Goal: Task Accomplishment & Management: Manage account settings

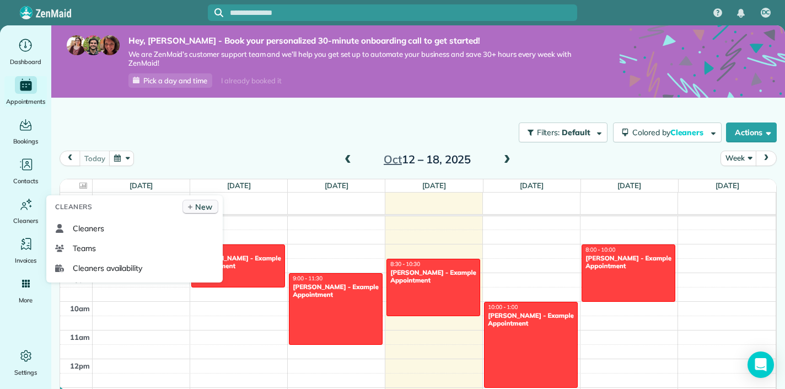
click at [195, 204] on link "New" at bounding box center [201, 207] width 36 height 14
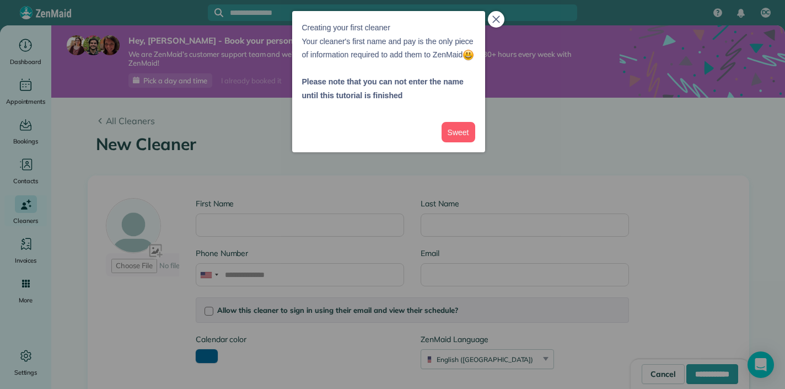
click at [493, 23] on button "close," at bounding box center [496, 19] width 17 height 17
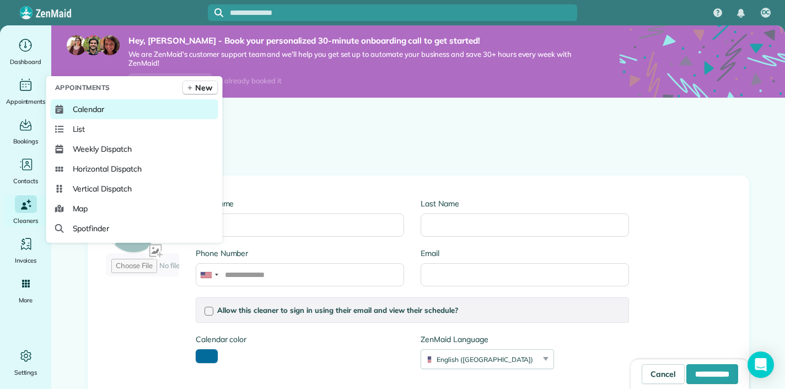
click at [79, 106] on span "Calendar" at bounding box center [89, 109] width 32 height 11
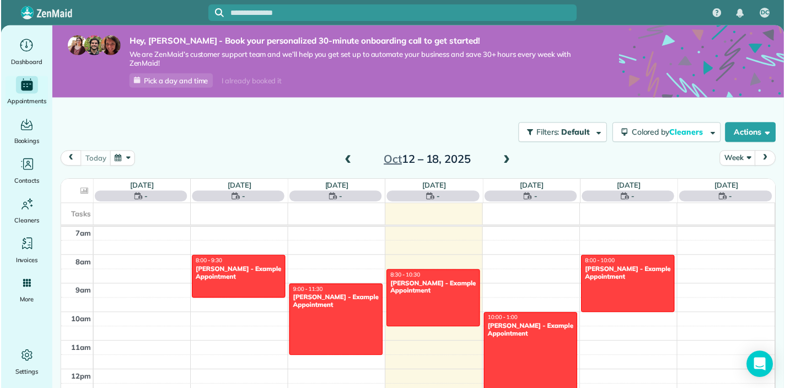
scroll to position [201, 0]
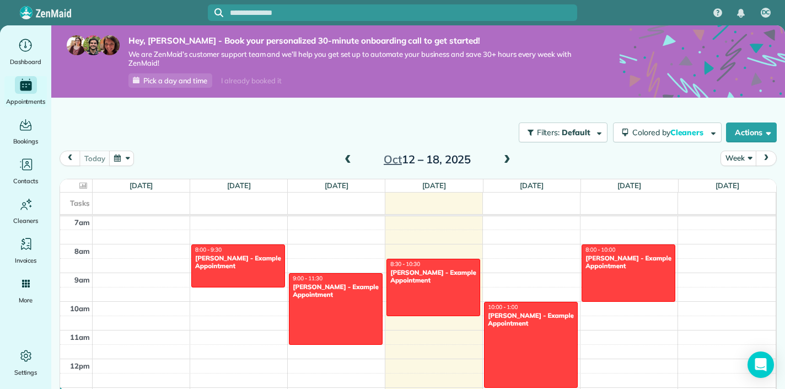
click at [190, 136] on div "Filters: Default Colored by Cleaners Color by Cleaner Color by Team Color by St…" at bounding box center [418, 132] width 734 height 36
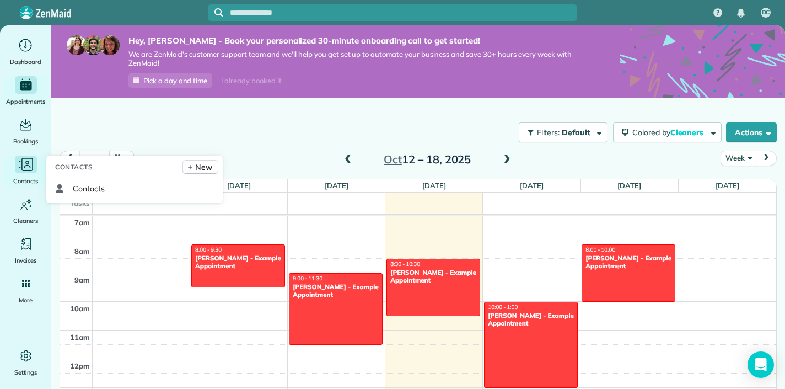
click at [20, 170] on icon "Main" at bounding box center [26, 164] width 17 height 17
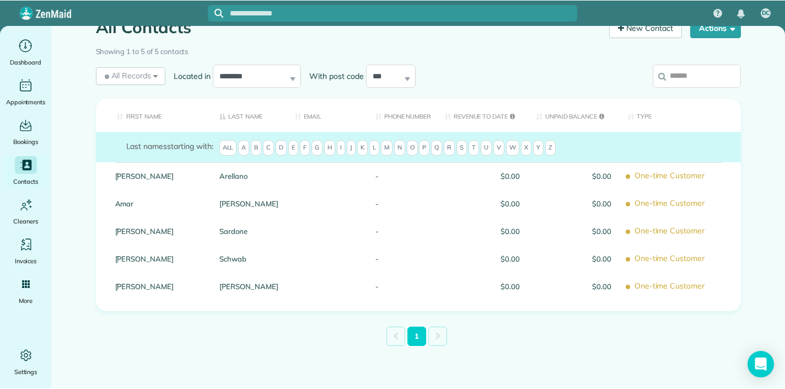
scroll to position [95, 0]
